Goal: Communication & Community: Answer question/provide support

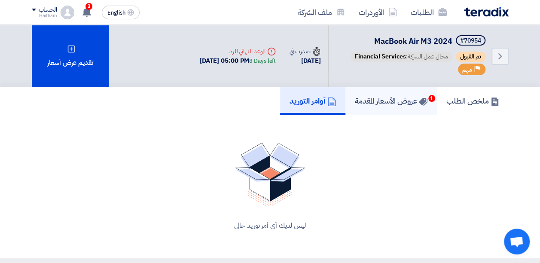
click at [412, 101] on h5 "عروض الأسعار المقدمة 1" at bounding box center [391, 101] width 73 height 10
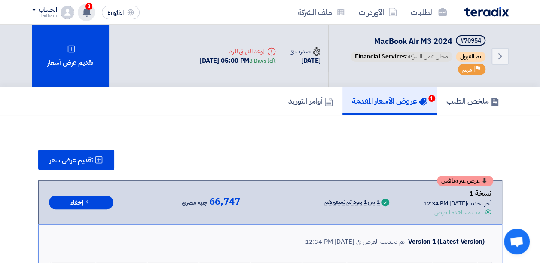
click at [86, 11] on use at bounding box center [86, 11] width 9 height 9
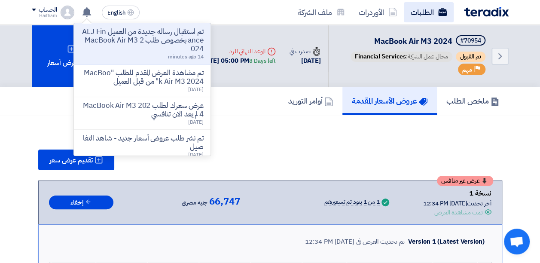
click at [425, 13] on link "الطلبات" at bounding box center [429, 12] width 50 height 20
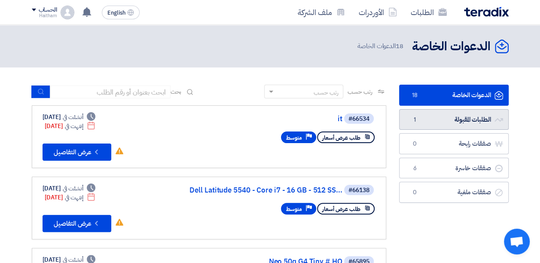
click at [471, 117] on link "الطلبات المقبولة الطلبات المقبولة 1" at bounding box center [454, 119] width 110 height 21
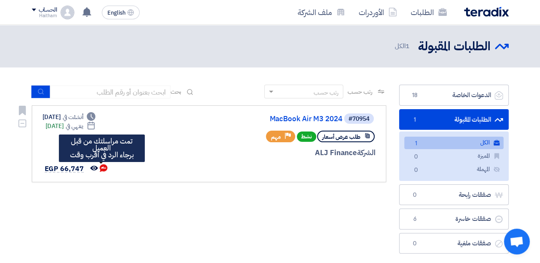
click at [102, 165] on use at bounding box center [104, 168] width 8 height 8
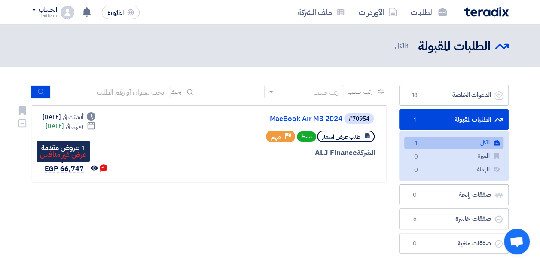
click at [77, 169] on span "EGP 66,747" at bounding box center [64, 169] width 39 height 10
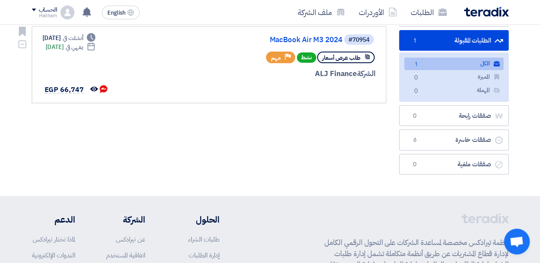
scroll to position [86, 0]
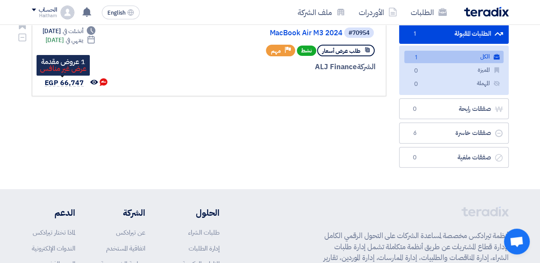
click at [60, 80] on span "EGP 66,747" at bounding box center [64, 83] width 39 height 10
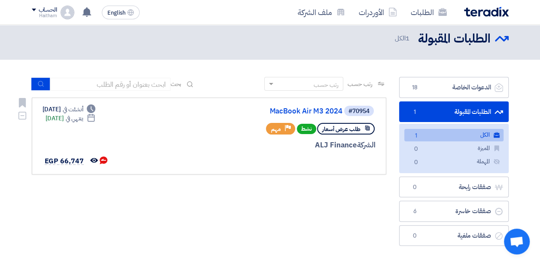
scroll to position [0, 0]
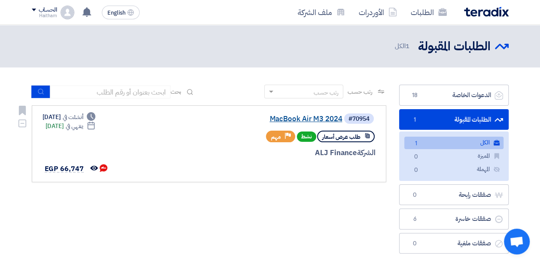
click at [305, 120] on link "MacBook Air M3 2024" at bounding box center [257, 119] width 172 height 8
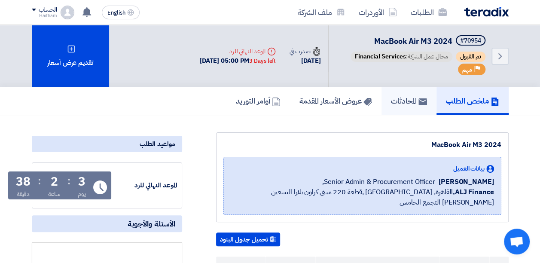
click at [398, 104] on h5 "المحادثات" at bounding box center [409, 101] width 36 height 10
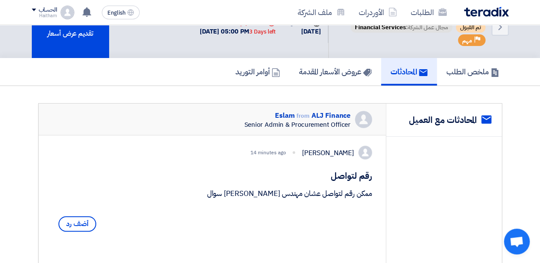
scroll to position [43, 0]
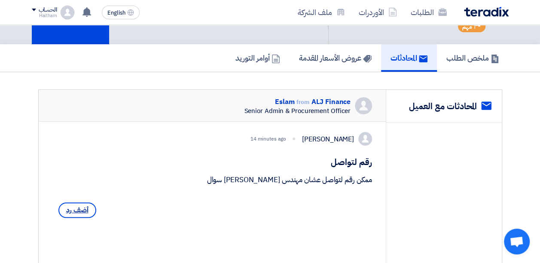
click at [80, 218] on span "أضف رد" at bounding box center [77, 209] width 38 height 15
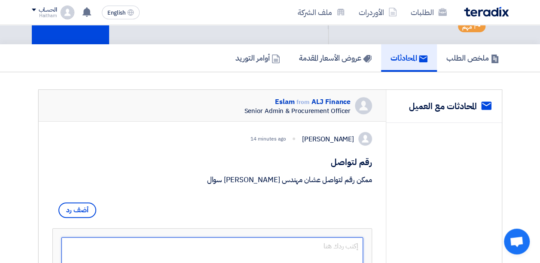
click at [275, 256] on textarea at bounding box center [212, 261] width 302 height 49
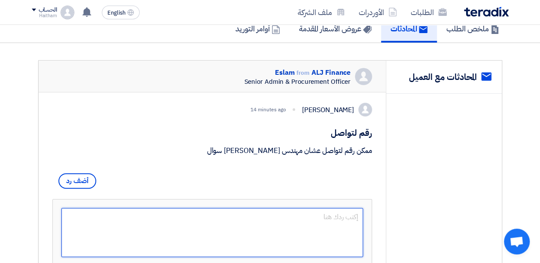
scroll to position [86, 0]
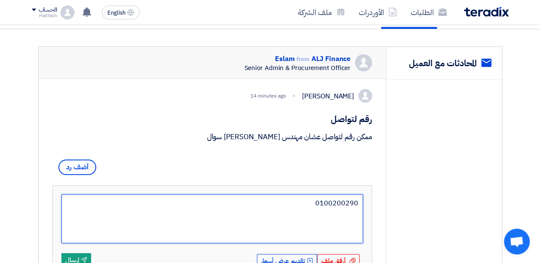
type textarea "01002002906"
click at [290, 218] on textarea "01002002906" at bounding box center [212, 218] width 302 height 49
type textarea "01002002906 - 01055117141"
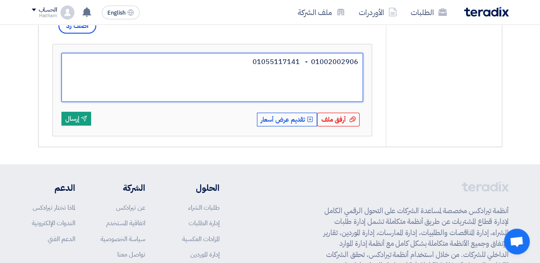
scroll to position [229, 0]
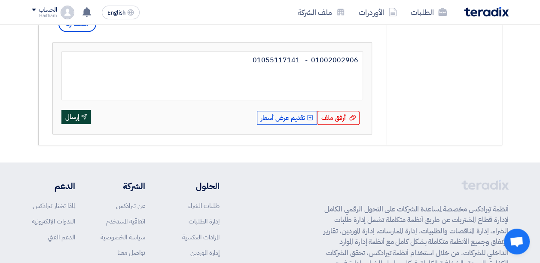
click at [72, 122] on button "Send إرسال" at bounding box center [76, 117] width 30 height 14
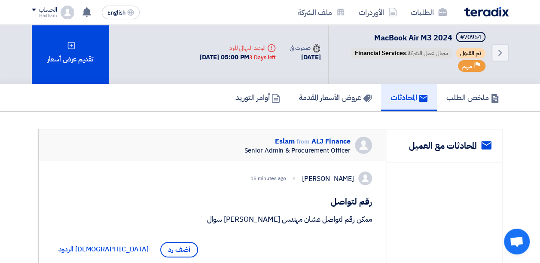
scroll to position [0, 0]
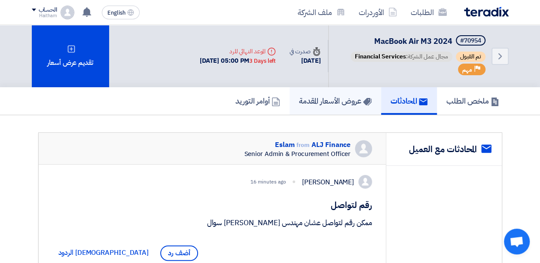
click at [338, 107] on link "عروض الأسعار المقدمة" at bounding box center [336, 100] width 92 height 27
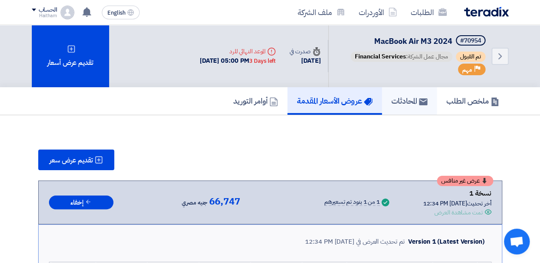
click at [411, 100] on h5 "المحادثات" at bounding box center [409, 101] width 36 height 10
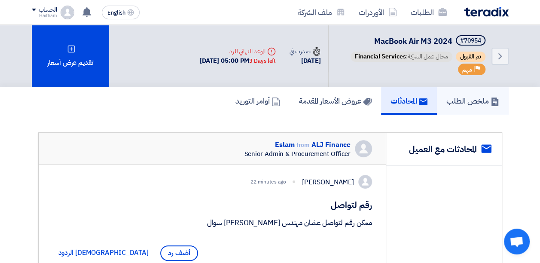
click at [467, 99] on h5 "ملخص الطلب" at bounding box center [472, 101] width 53 height 10
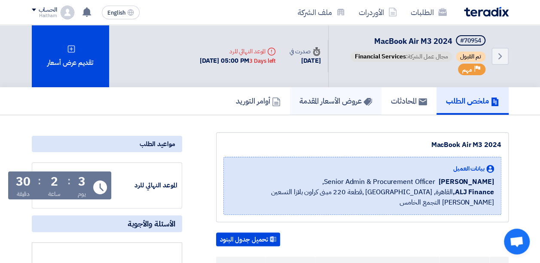
click at [333, 105] on h5 "عروض الأسعار المقدمة" at bounding box center [335, 101] width 73 height 10
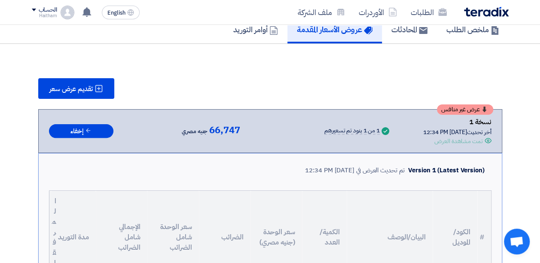
scroll to position [28, 0]
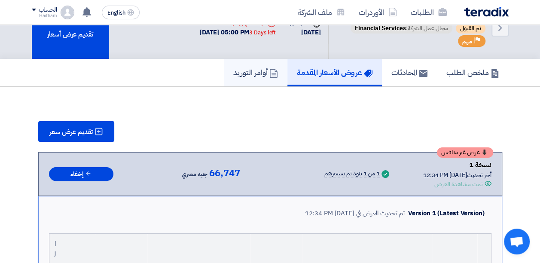
click at [241, 70] on h5 "أوامر التوريد" at bounding box center [255, 72] width 45 height 10
